Goal: Task Accomplishment & Management: Complete application form

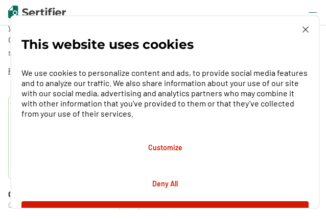
scroll to position [255, 0]
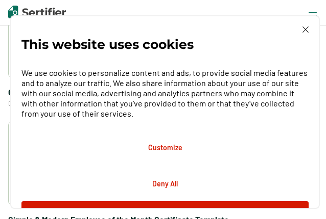
click at [307, 27] on img at bounding box center [305, 30] width 6 height 6
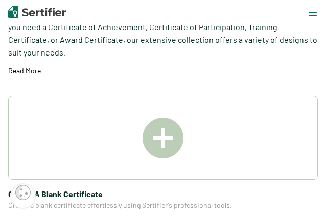
scroll to position [102, 0]
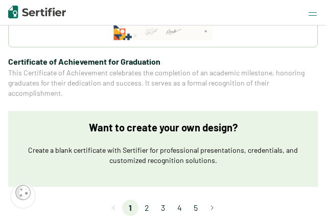
scroll to position [1990, 0]
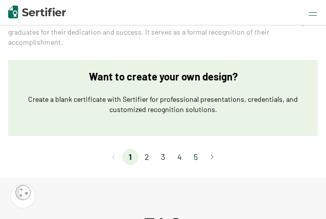
click at [148, 149] on li "2" at bounding box center [146, 157] width 16 height 16
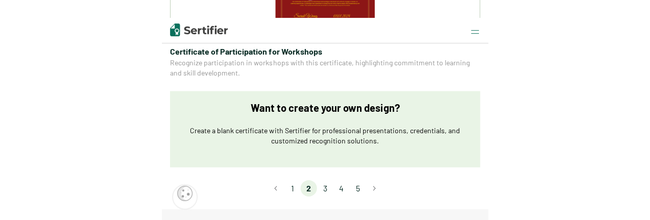
scroll to position [0, 0]
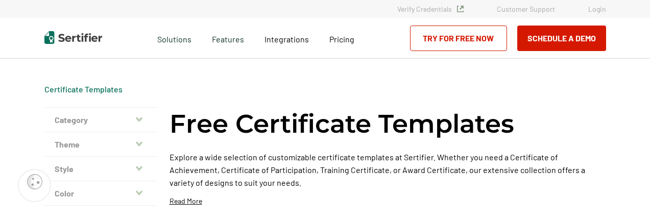
click at [138, 141] on icon "button" at bounding box center [139, 144] width 7 height 8
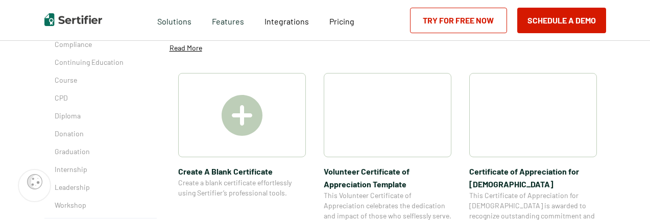
scroll to position [204, 0]
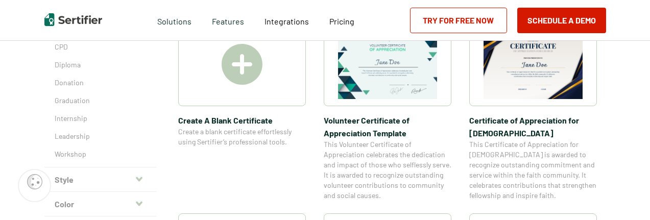
click at [142, 180] on icon "button" at bounding box center [139, 179] width 7 height 8
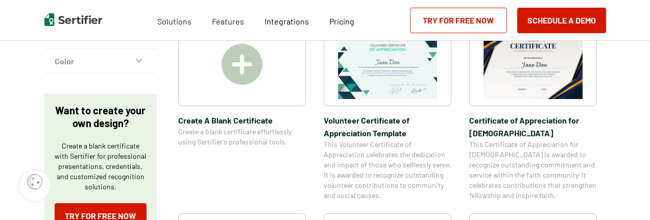
click at [142, 62] on icon "button" at bounding box center [139, 61] width 7 height 8
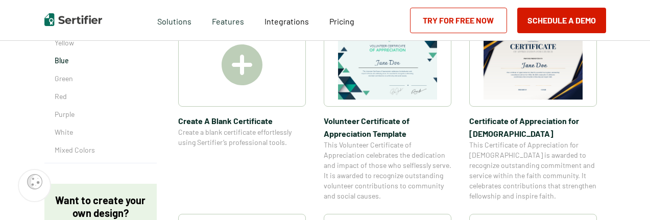
scroll to position [153, 0]
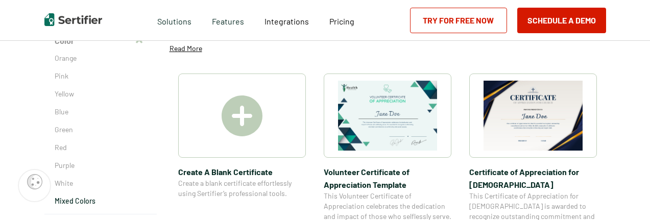
click at [76, 204] on p "Mixed Colors" at bounding box center [101, 201] width 92 height 10
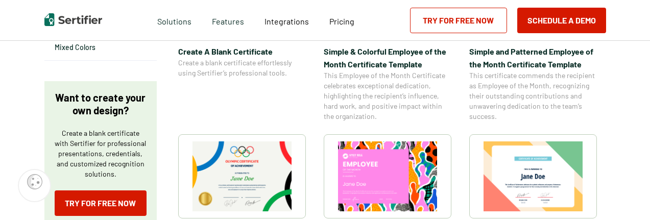
scroll to position [357, 0]
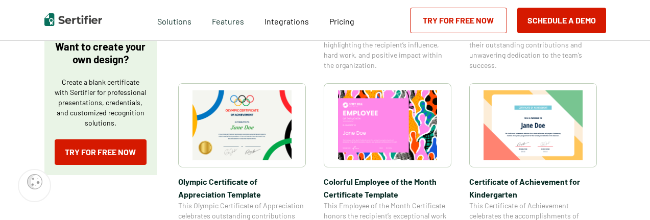
click at [325, 137] on img at bounding box center [387, 125] width 99 height 70
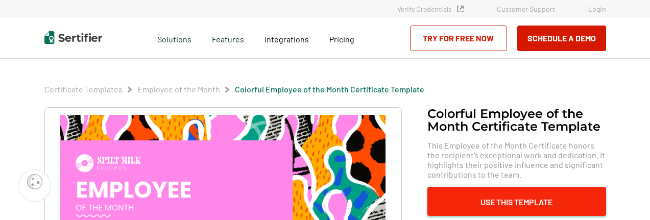
click at [325, 202] on button "Use This Template" at bounding box center [516, 201] width 179 height 29
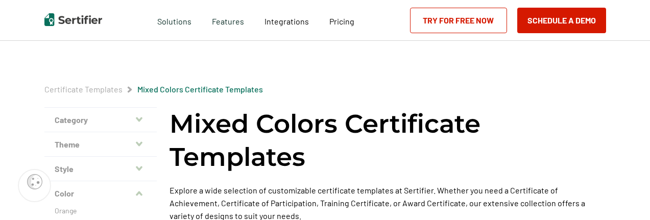
scroll to position [357, 0]
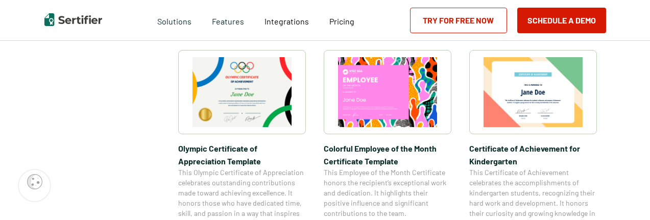
scroll to position [153, 0]
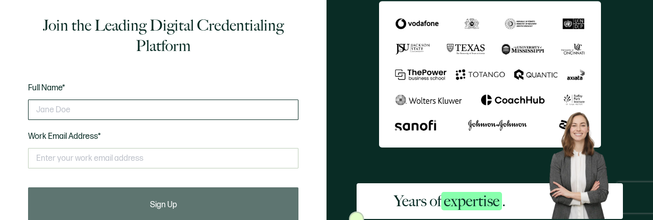
click at [62, 111] on input "text" at bounding box center [163, 110] width 271 height 20
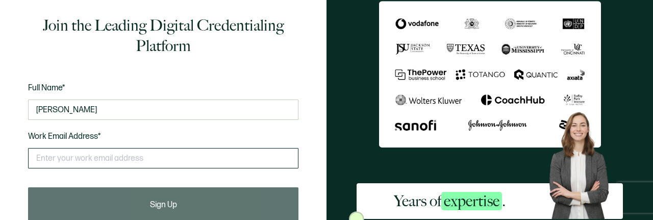
type input "Devonne S. Winbush"
click at [47, 161] on input "text" at bounding box center [163, 158] width 271 height 20
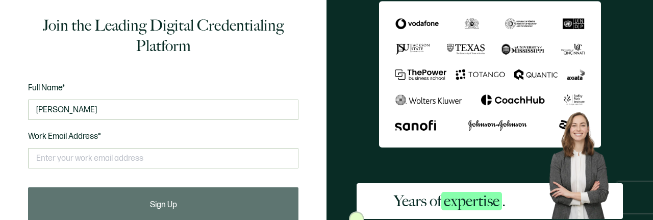
type input "devonnewinbush@gmail.com"
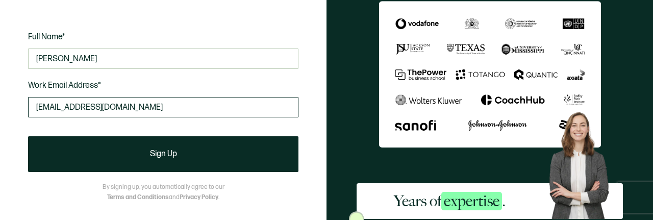
scroll to position [97, 0]
